Goal: Information Seeking & Learning: Learn about a topic

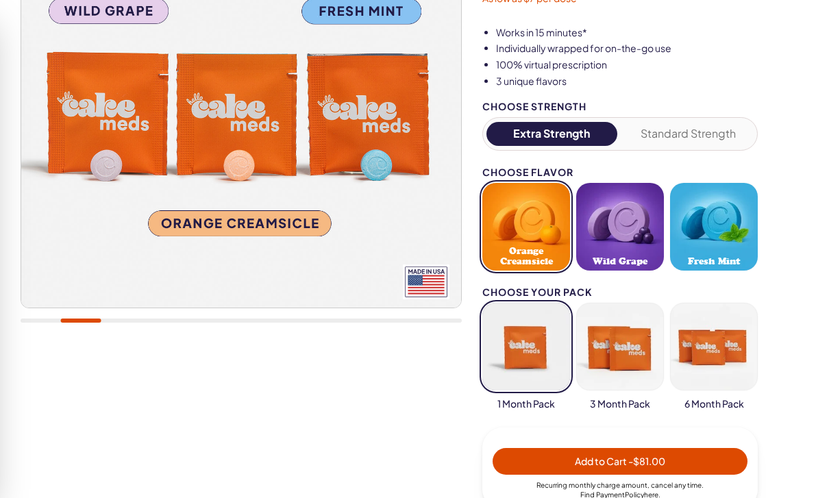
scroll to position [292, 0]
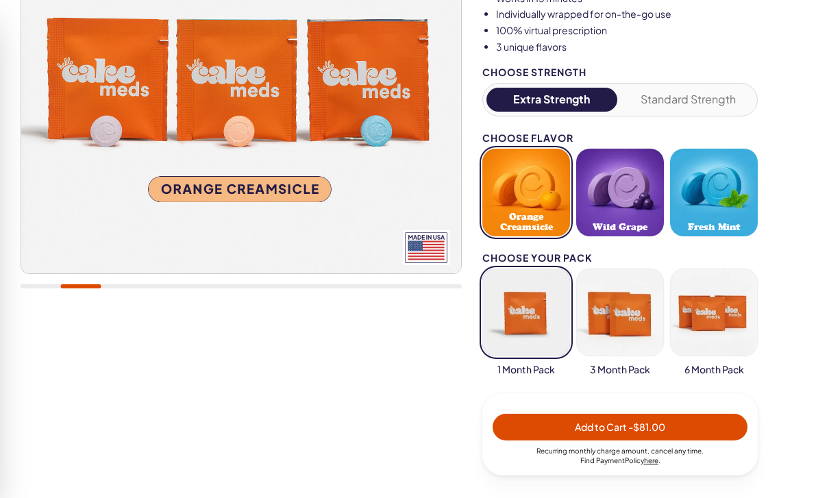
click at [726, 314] on button "button" at bounding box center [714, 313] width 88 height 88
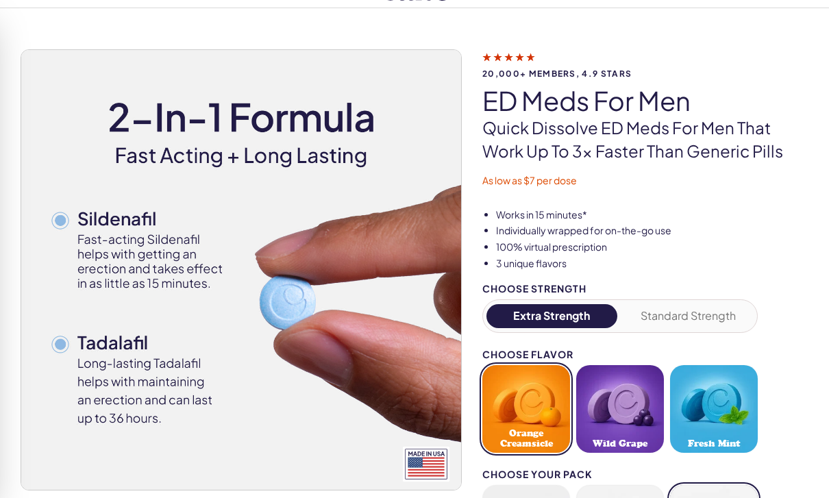
scroll to position [0, 0]
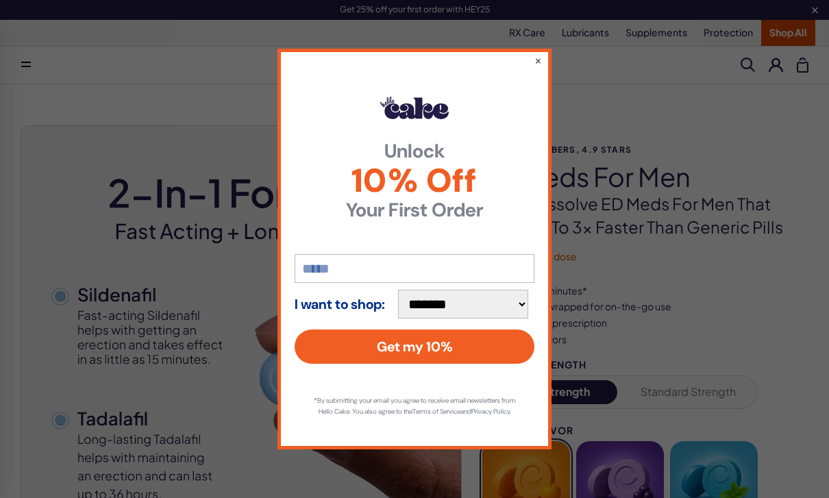
click at [540, 55] on button "×" at bounding box center [538, 60] width 8 height 14
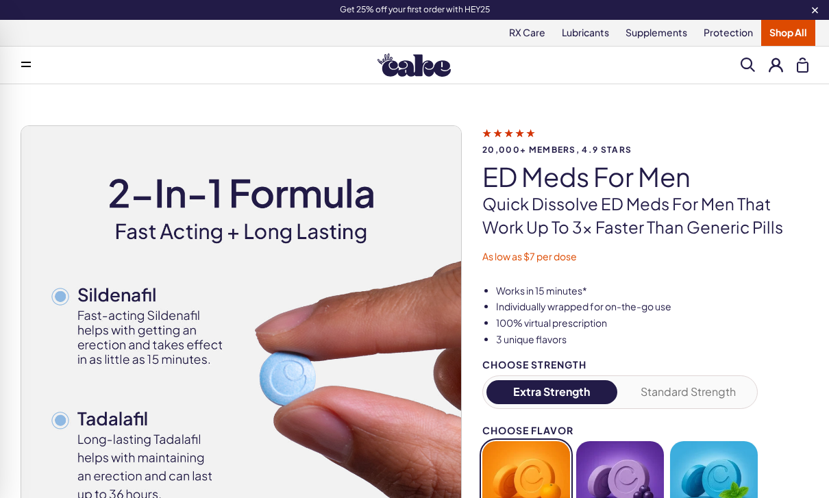
click at [530, 31] on link "RX Care" at bounding box center [527, 33] width 53 height 26
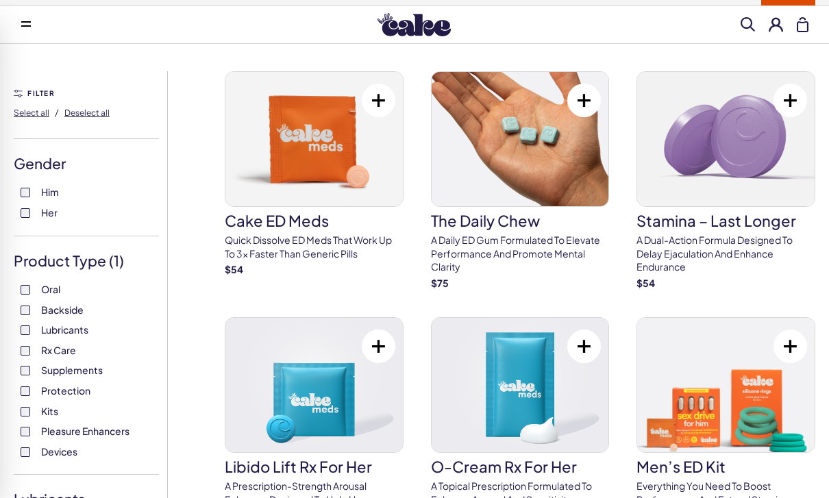
scroll to position [25, 0]
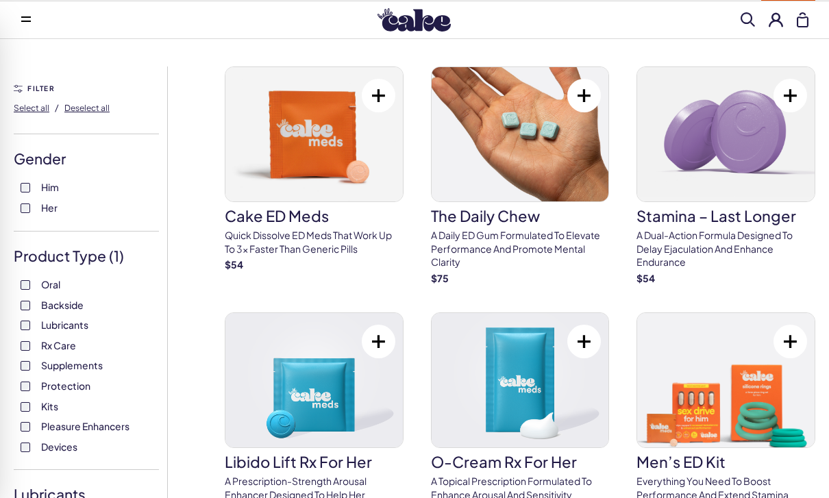
click at [549, 230] on p "A Daily ED Gum Formulated To Elevate Performance And Promote Mental Clarity" at bounding box center [520, 249] width 179 height 40
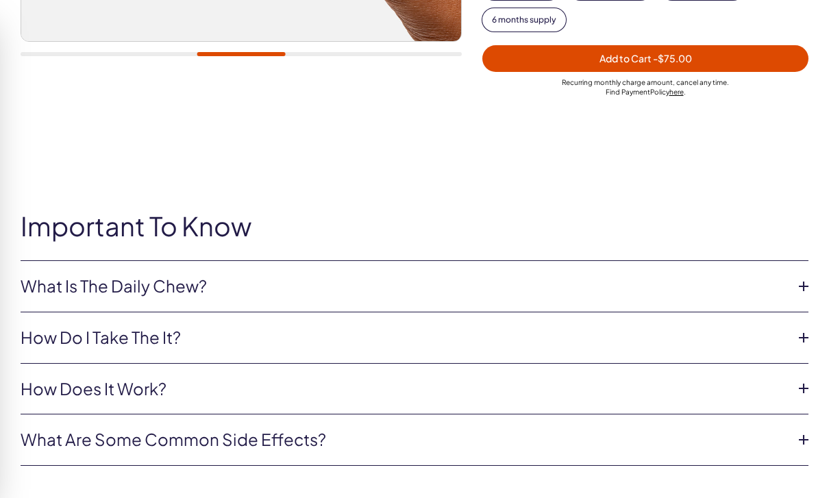
scroll to position [505, 0]
click at [45, 282] on link "What Is The Daily Chew?" at bounding box center [404, 286] width 766 height 23
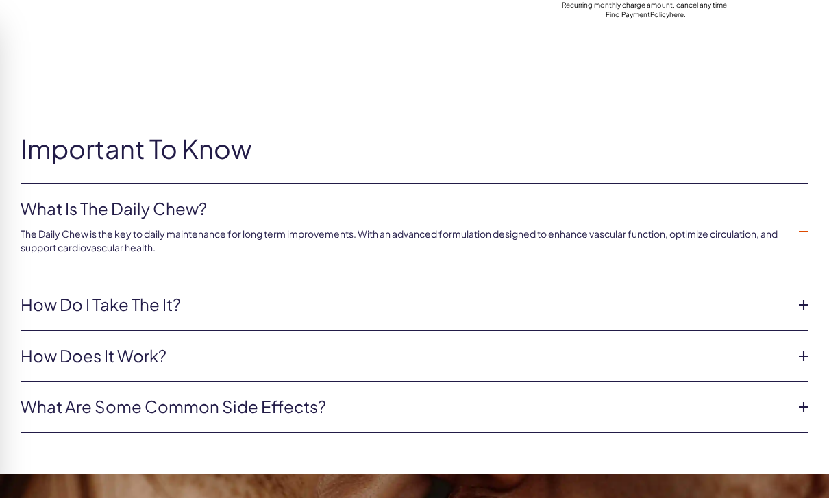
click at [53, 311] on link "How do i take the it?" at bounding box center [404, 305] width 766 height 23
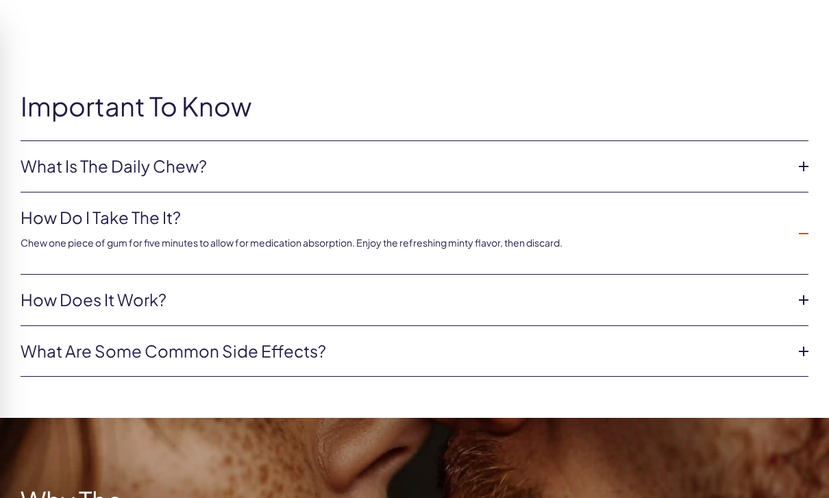
click at [53, 296] on link "How Does it Work?" at bounding box center [404, 300] width 766 height 23
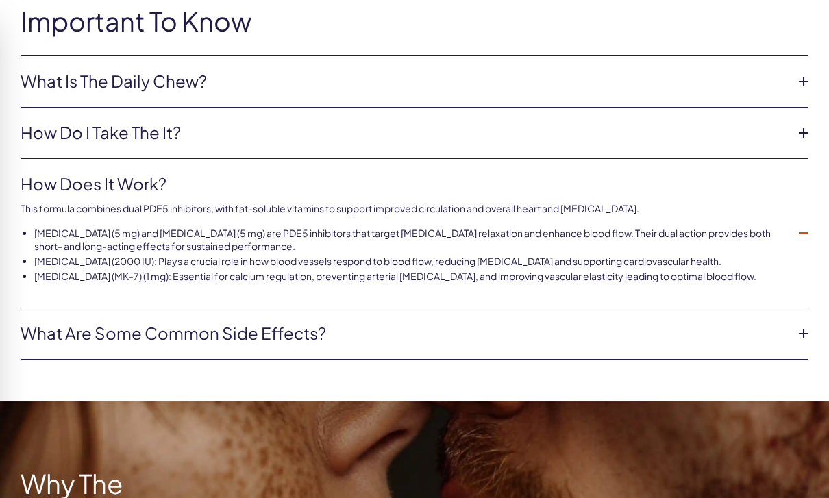
scroll to position [710, 0]
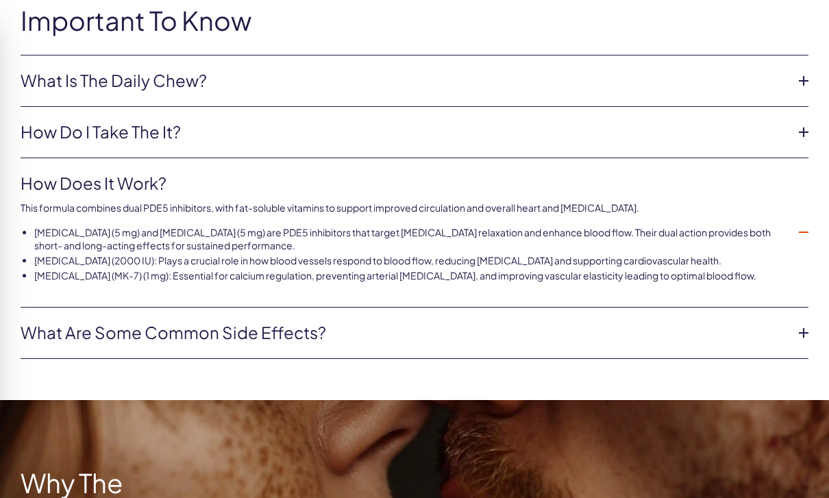
click at [51, 331] on link "What are some common side effects?" at bounding box center [404, 332] width 766 height 23
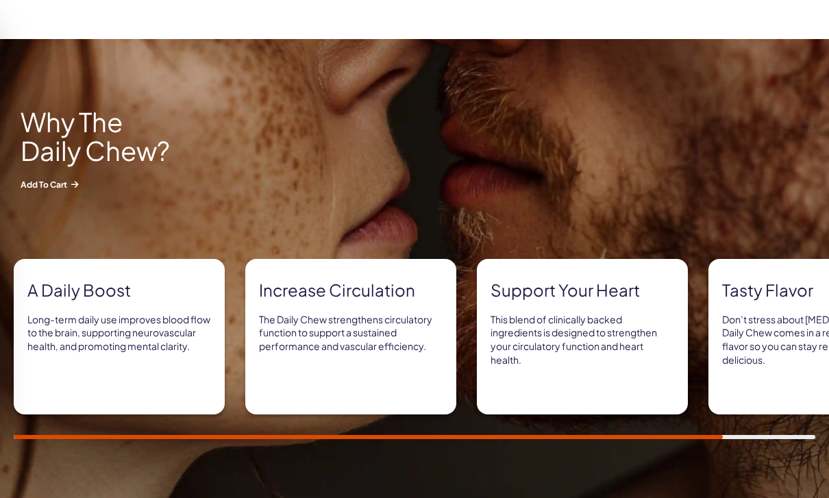
scroll to position [0, 0]
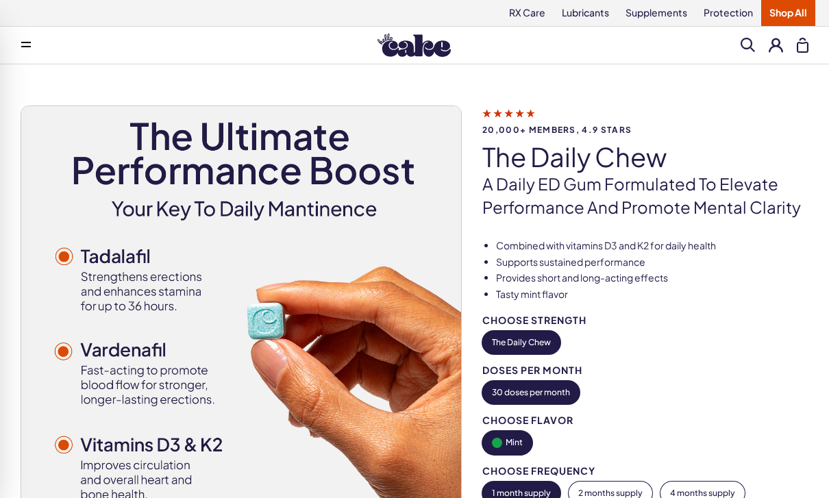
click at [23, 39] on button at bounding box center [25, 44] width 27 height 27
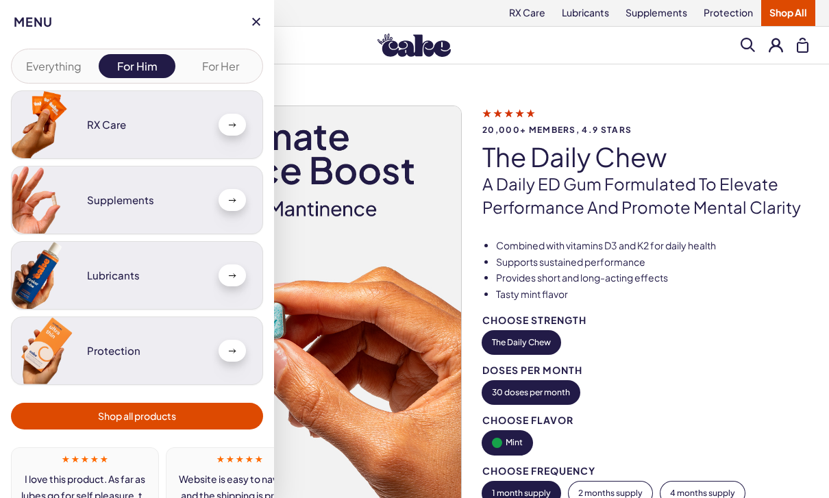
click at [82, 123] on link "RX Care" at bounding box center [137, 124] width 252 height 68
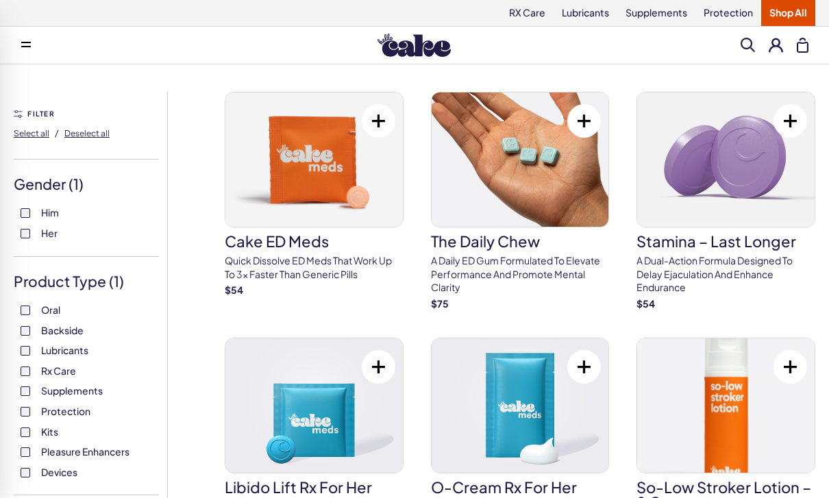
click at [734, 258] on p "A dual-action formula designed to delay ejaculation and enhance endurance" at bounding box center [725, 274] width 179 height 40
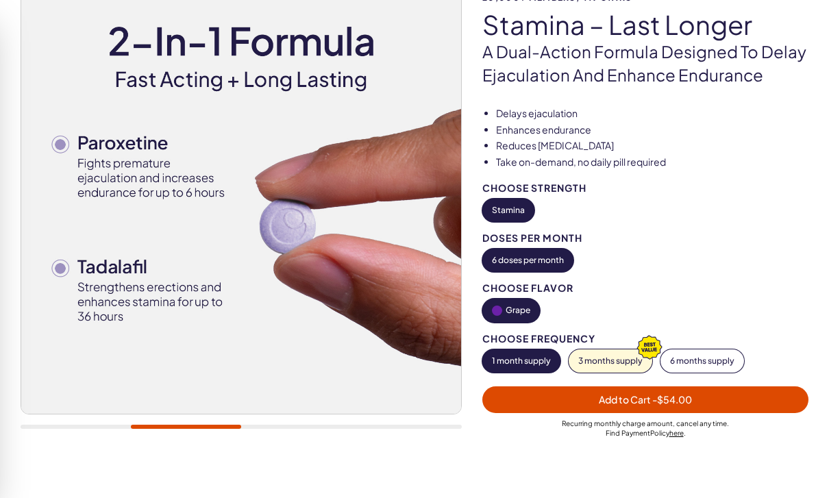
scroll to position [133, 0]
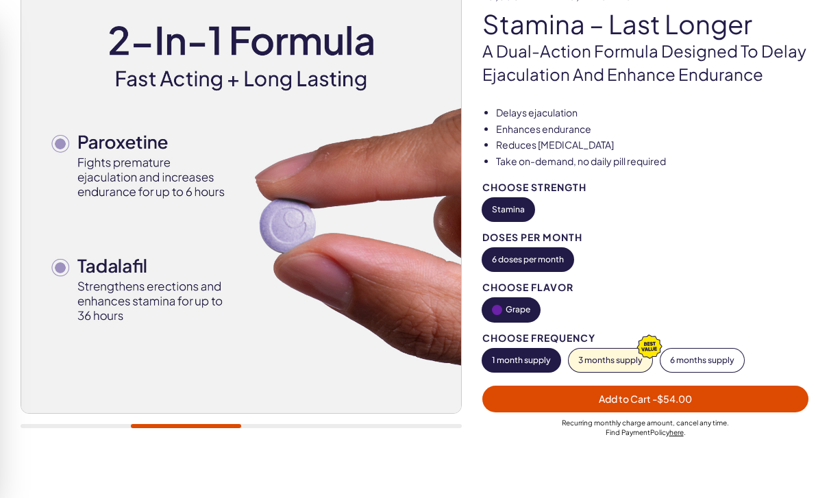
click at [630, 358] on button "3 months supply" at bounding box center [610, 360] width 84 height 23
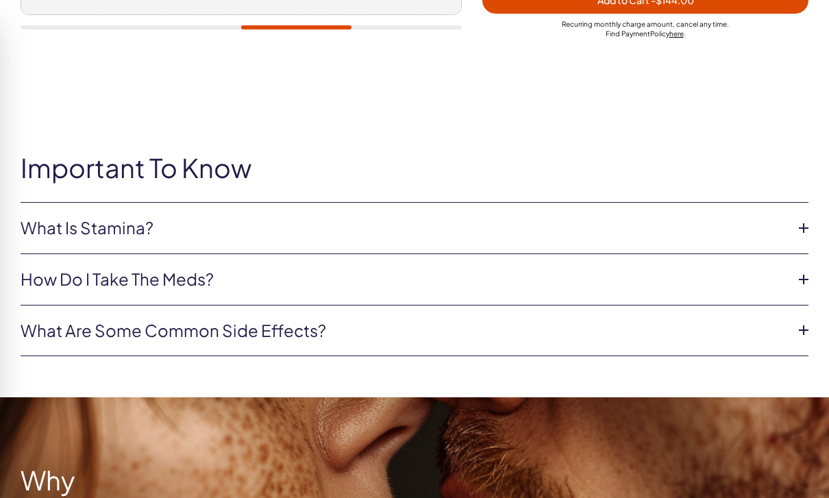
click at [44, 218] on link "What Is Stamina?" at bounding box center [404, 228] width 766 height 23
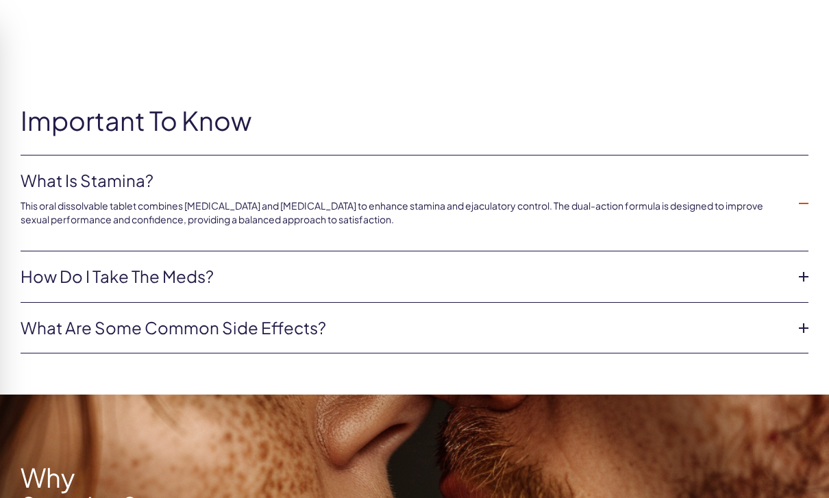
click at [51, 273] on link "How do I take the Meds?" at bounding box center [404, 277] width 766 height 23
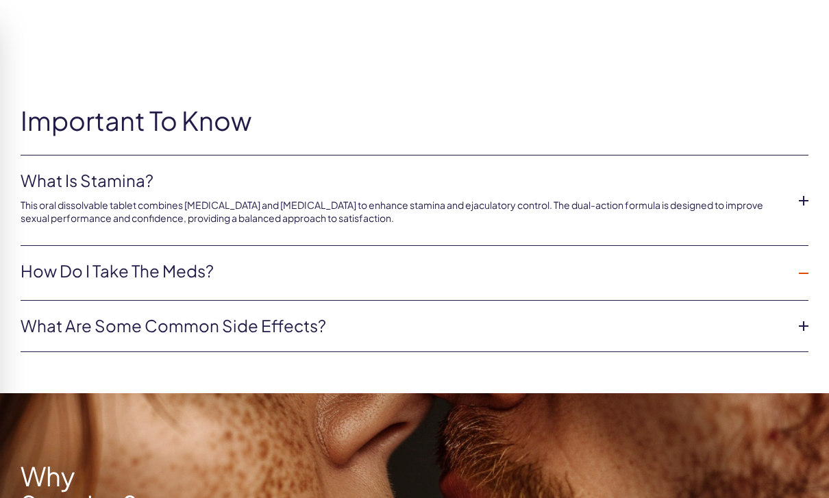
scroll to position [579, 0]
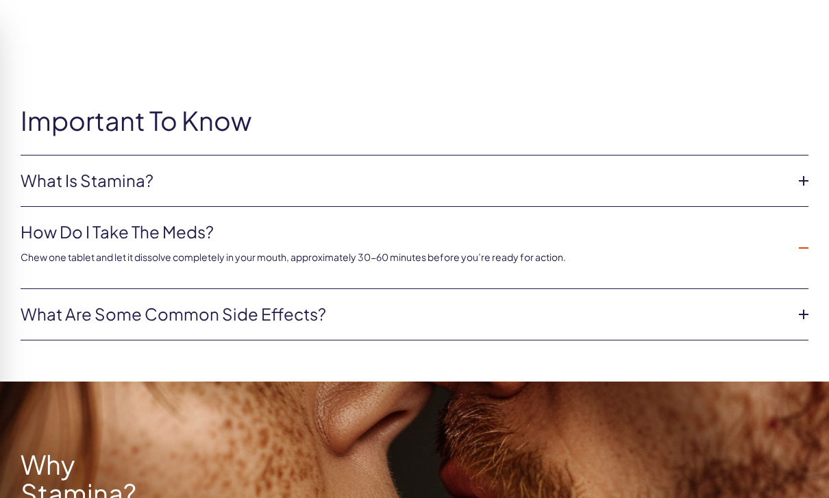
click at [51, 188] on link "What Is Stamina?" at bounding box center [404, 180] width 766 height 23
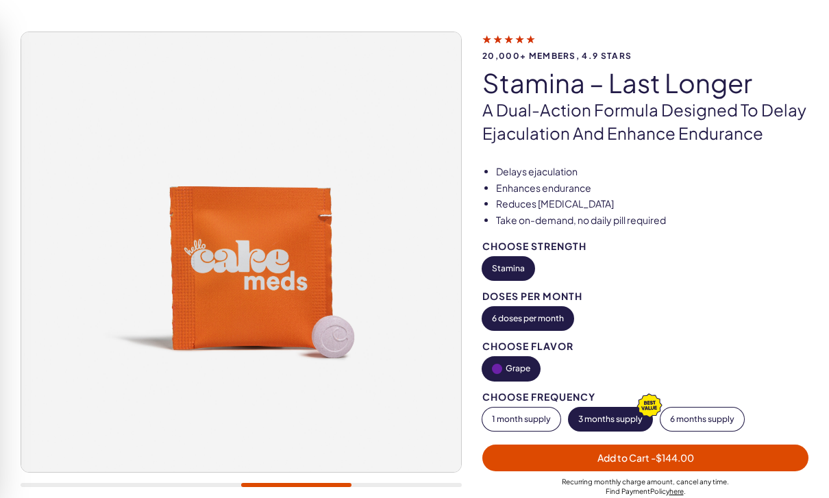
scroll to position [0, 0]
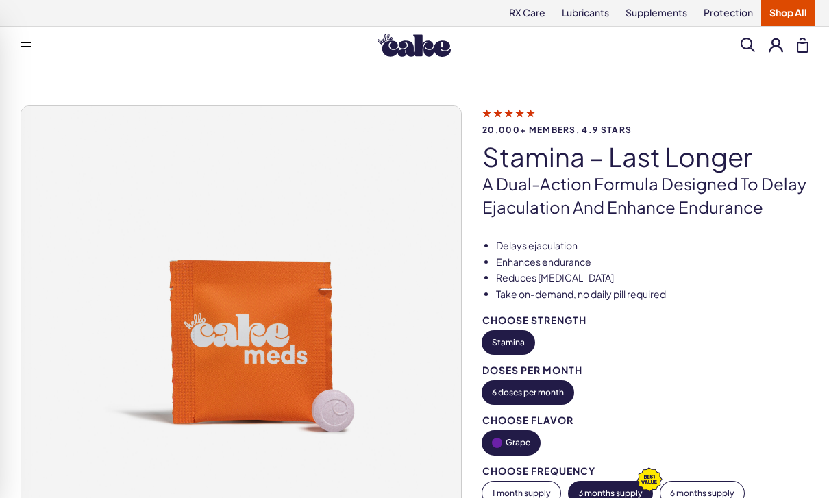
click at [28, 47] on span at bounding box center [26, 45] width 10 height 7
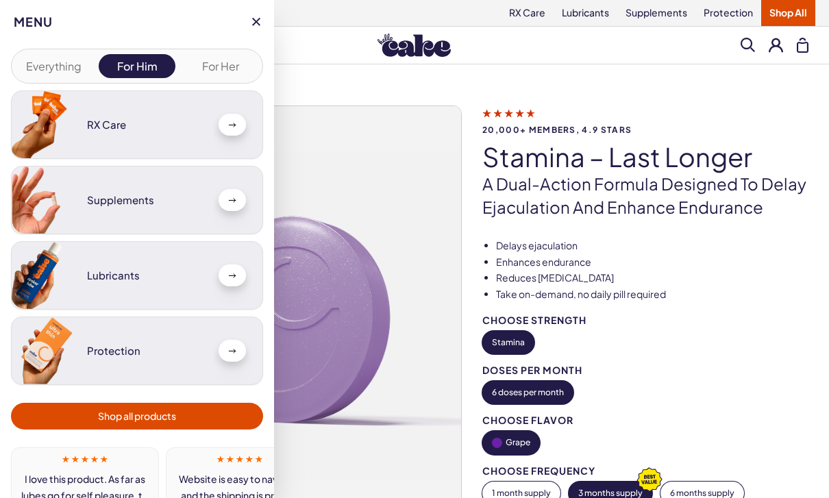
click at [46, 63] on button "Everything" at bounding box center [53, 66] width 77 height 24
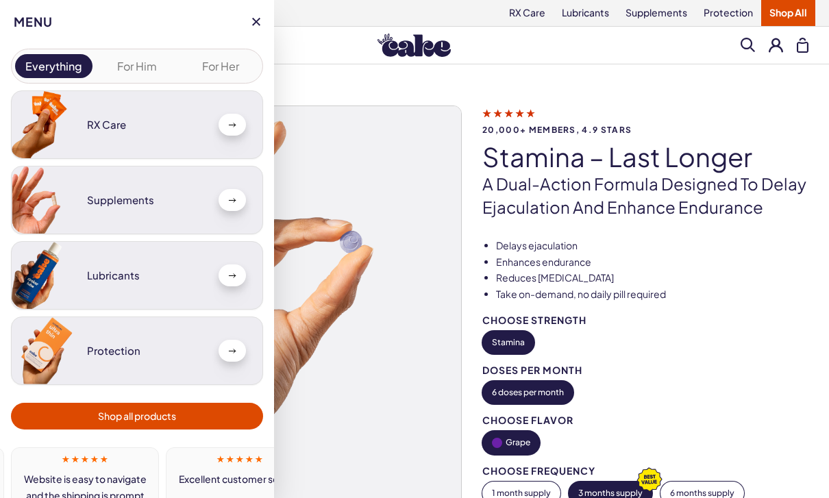
click at [89, 122] on h3 "RX Care" at bounding box center [147, 125] width 121 height 12
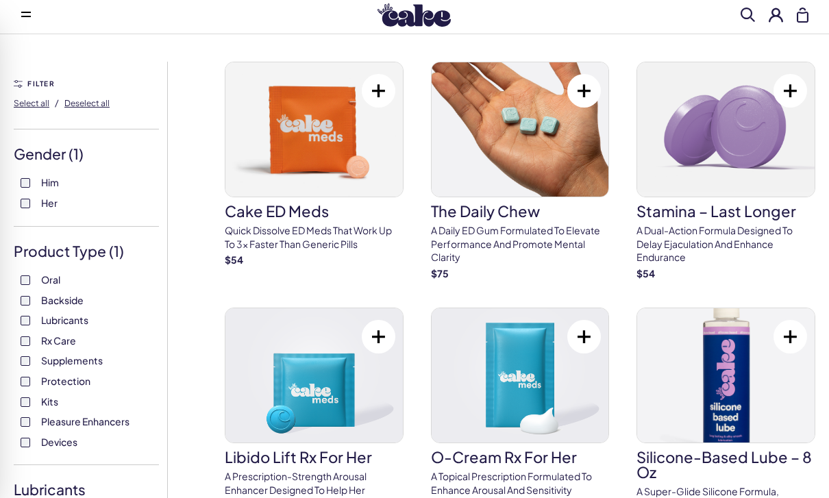
scroll to position [20, 0]
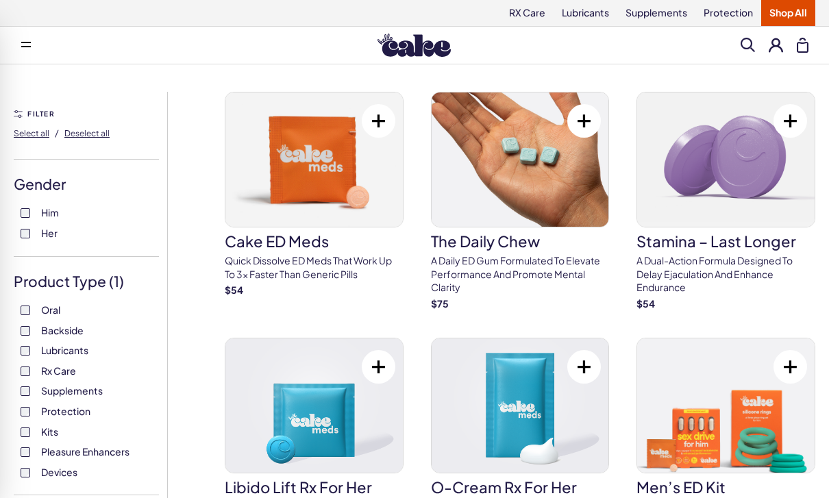
click at [30, 207] on label "Him" at bounding box center [86, 213] width 131 height 14
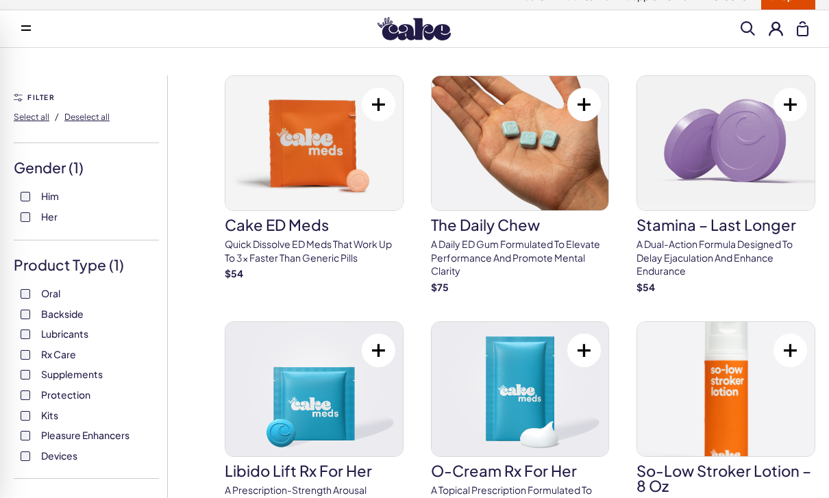
scroll to position [14, 0]
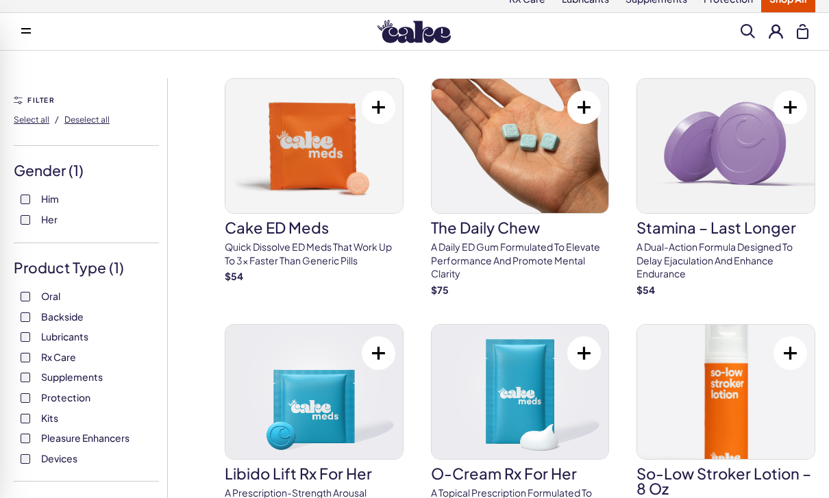
click at [772, 249] on p "A dual-action formula designed to delay ejaculation and enhance endurance" at bounding box center [725, 260] width 179 height 40
